Goal: Navigation & Orientation: Find specific page/section

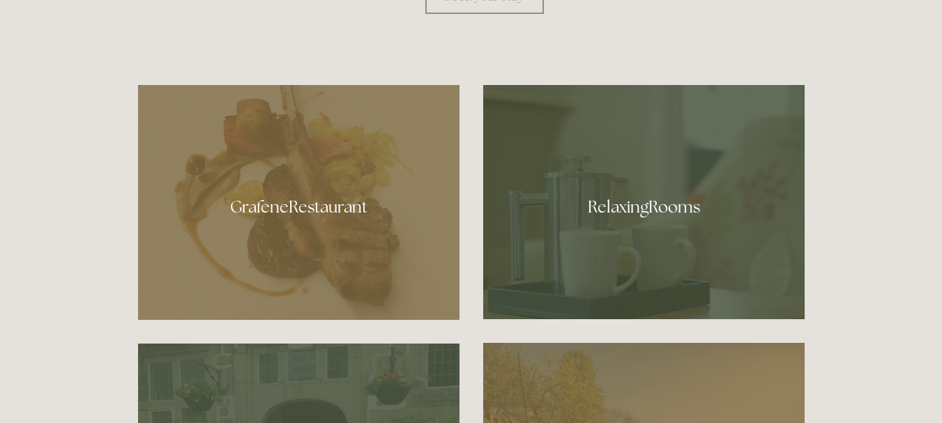
scroll to position [706, 0]
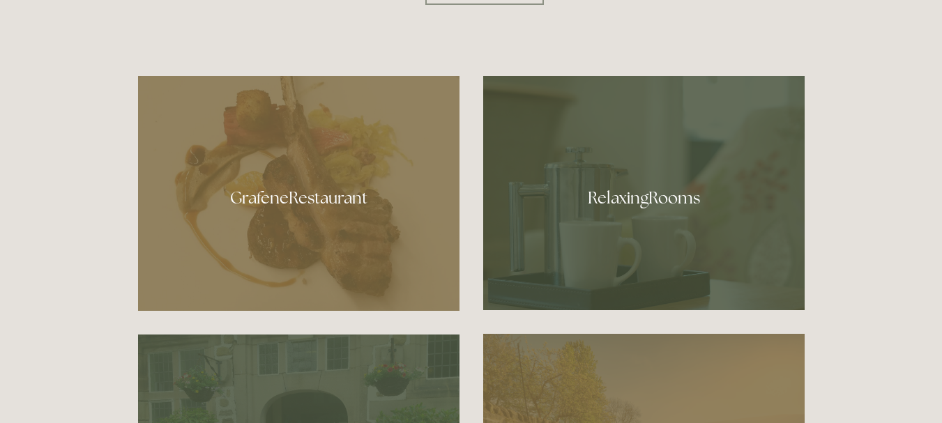
click at [677, 195] on div at bounding box center [644, 193] width 322 height 234
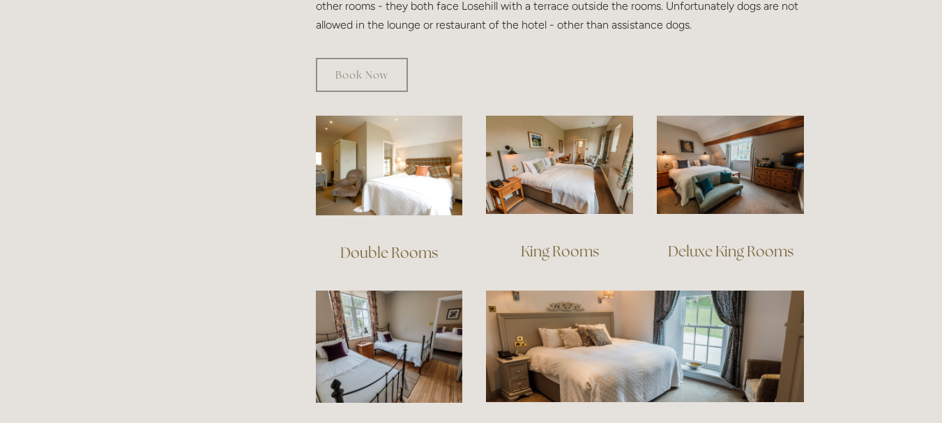
scroll to position [920, 0]
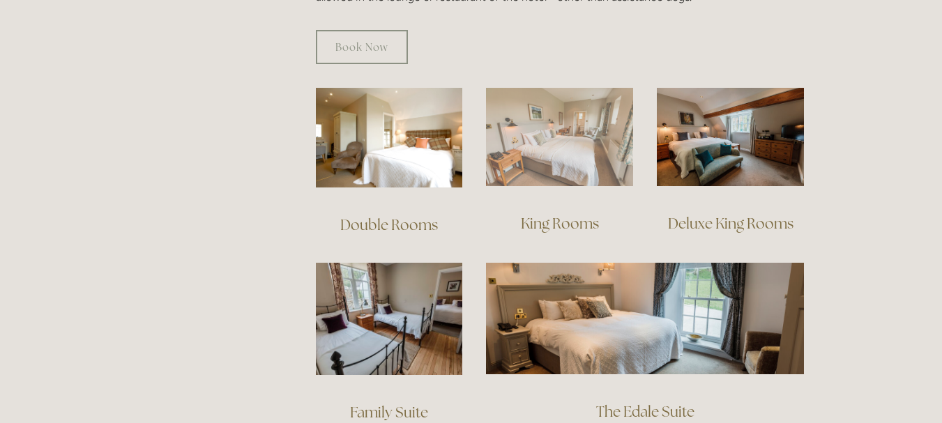
click at [578, 140] on img at bounding box center [559, 137] width 147 height 98
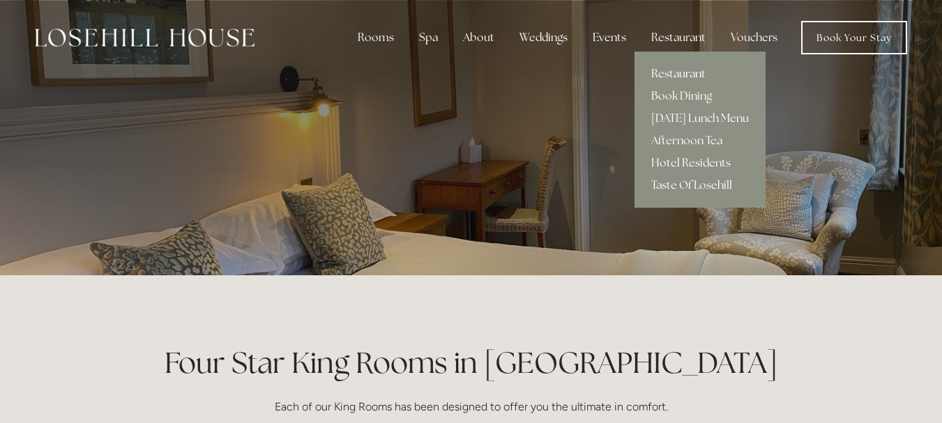
click at [663, 73] on link "Restaurant" at bounding box center [700, 74] width 131 height 22
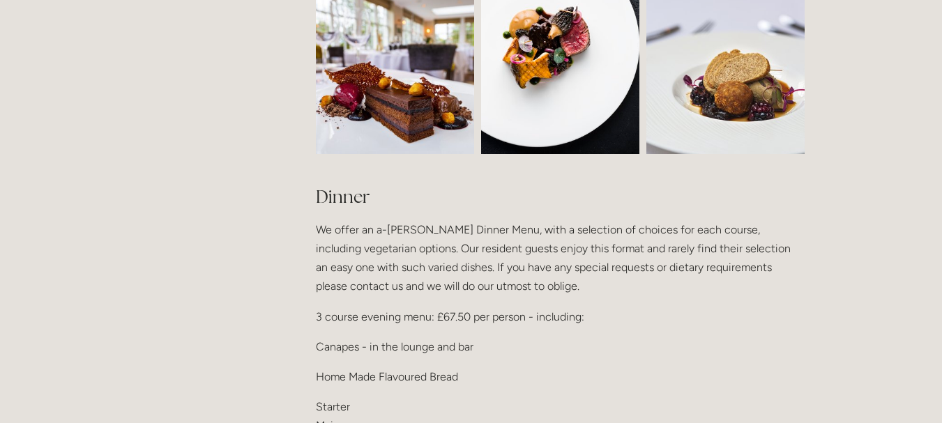
scroll to position [1523, 0]
